Goal: Information Seeking & Learning: Learn about a topic

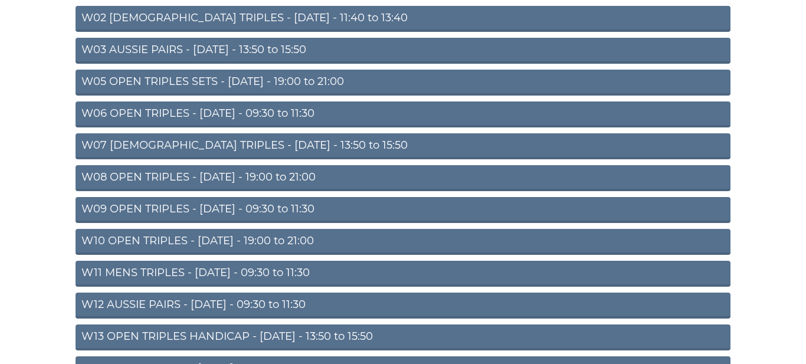
scroll to position [193, 0]
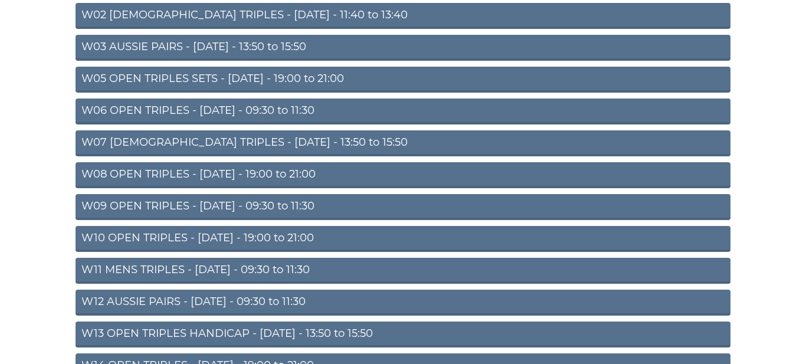
click at [129, 332] on link "W13 OPEN TRIPLES HANDICAP - Thursday - 13:50 to 15:50" at bounding box center [403, 335] width 655 height 26
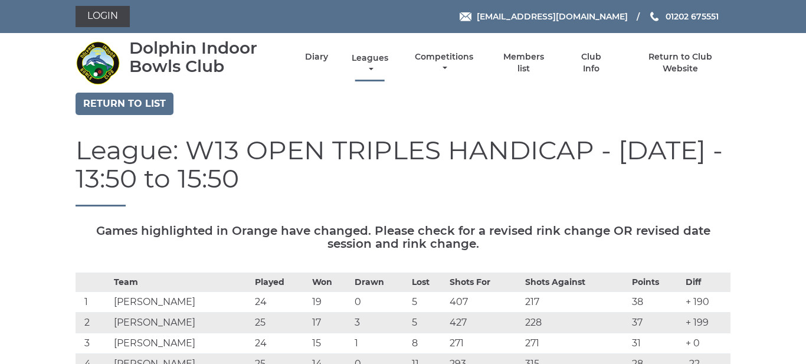
click at [369, 65] on link "Leagues" at bounding box center [370, 64] width 42 height 23
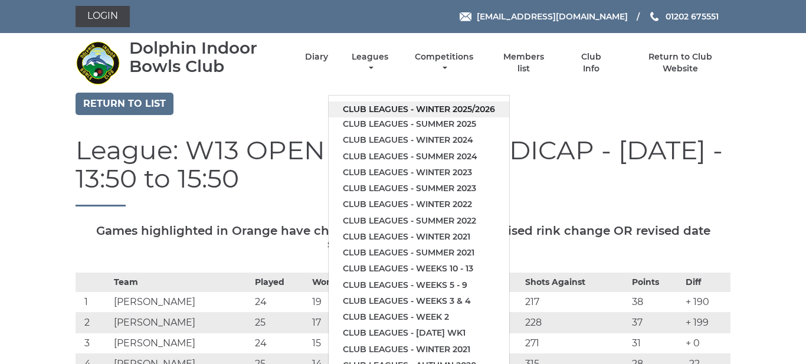
click at [393, 109] on link "Club leagues - Winter 2025/2026" at bounding box center [419, 109] width 181 height 16
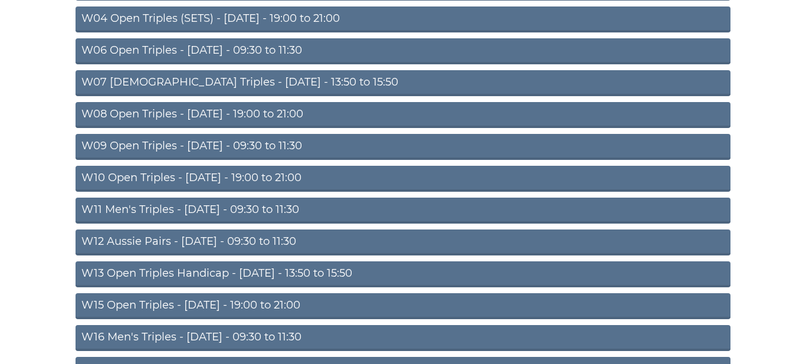
scroll to position [255, 0]
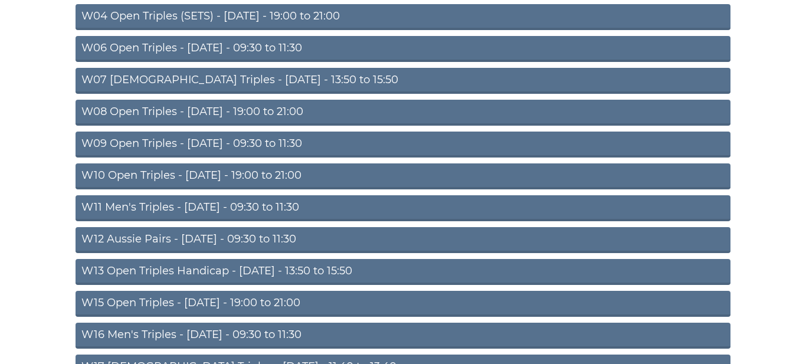
click at [144, 270] on link "W13 Open Triples Handicap - [DATE] - 13:50 to 15:50" at bounding box center [403, 272] width 655 height 26
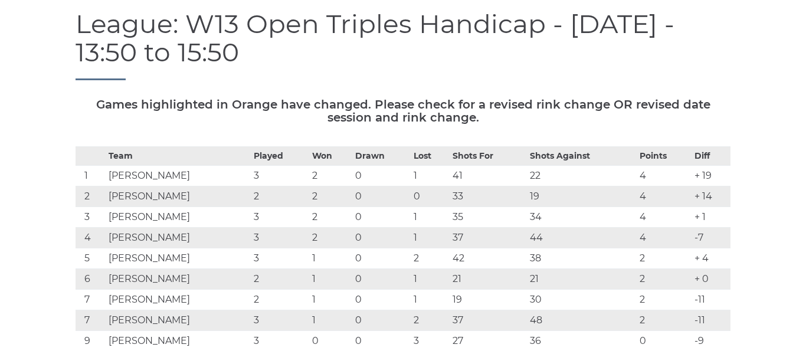
scroll to position [116, 0]
